Goal: Book appointment/travel/reservation

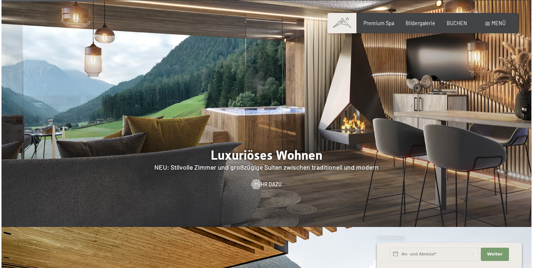
scroll to position [629, 0]
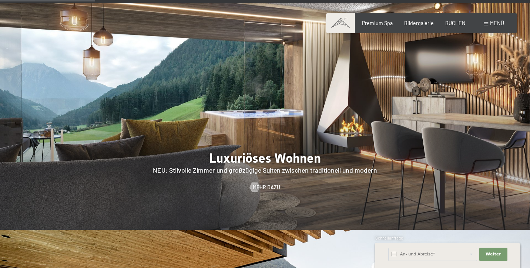
click at [487, 25] on span at bounding box center [486, 23] width 4 height 3
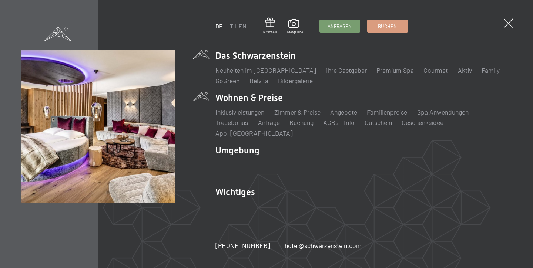
click at [256, 104] on li "Wohnen & Preise Inklusivleistungen Zimmer & Preise Liste Angebote Liste Familie…" at bounding box center [363, 115] width 296 height 46
click at [290, 116] on link "Zimmer & Preise" at bounding box center [297, 112] width 46 height 8
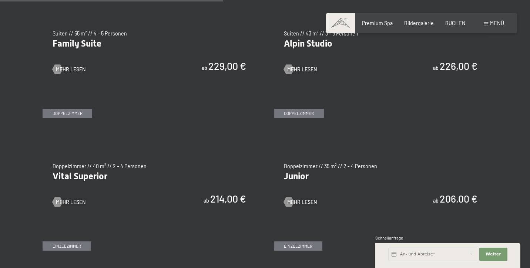
scroll to position [869, 0]
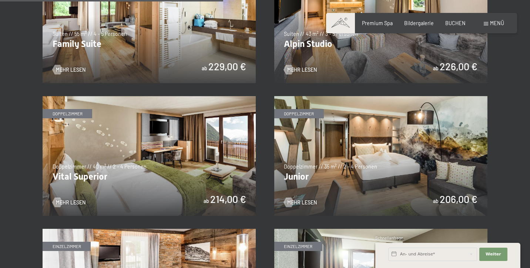
click at [167, 141] on img at bounding box center [149, 156] width 213 height 120
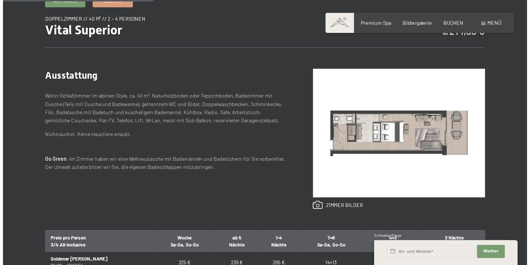
scroll to position [257, 0]
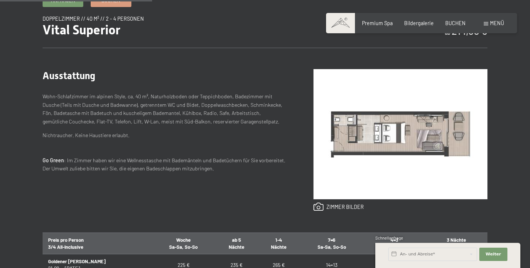
click at [419, 128] on img at bounding box center [401, 134] width 174 height 130
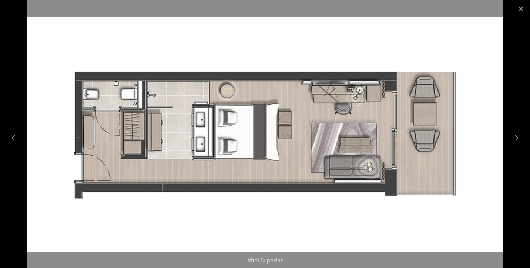
scroll to position [153, 0]
click at [521, 9] on button "Close gallery" at bounding box center [521, 8] width 19 height 17
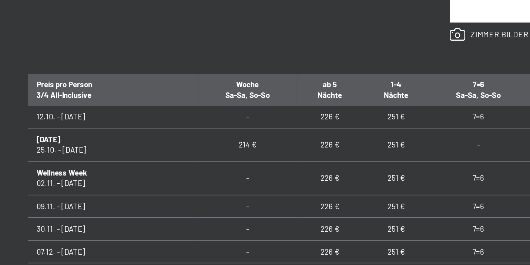
scroll to position [47, 0]
